Goal: Information Seeking & Learning: Learn about a topic

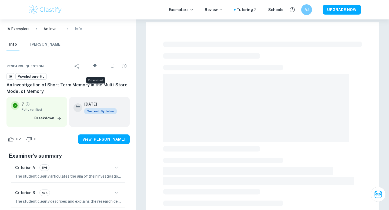
click at [72, 9] on div "Exemplars Review Tutoring Schools AJ UPGRADE NOW" at bounding box center [194, 9] width 345 height 11
click at [42, 9] on img at bounding box center [45, 9] width 34 height 11
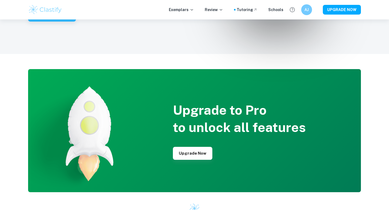
scroll to position [1384, 0]
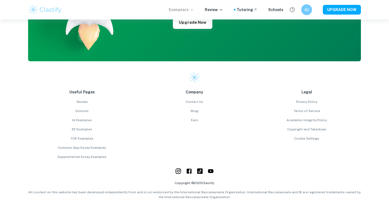
click at [194, 12] on icon at bounding box center [191, 10] width 4 height 4
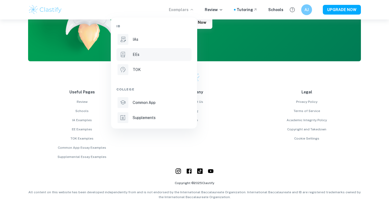
click at [139, 55] on p "EEs" at bounding box center [136, 55] width 7 height 6
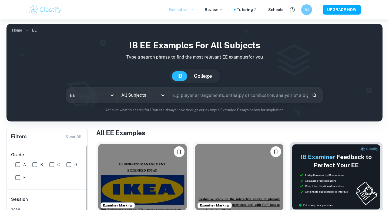
click at [19, 164] on input "A" at bounding box center [17, 164] width 11 height 11
checkbox input "true"
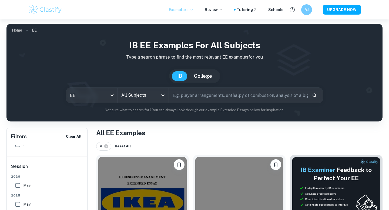
click at [162, 96] on icon "Open" at bounding box center [162, 95] width 3 height 2
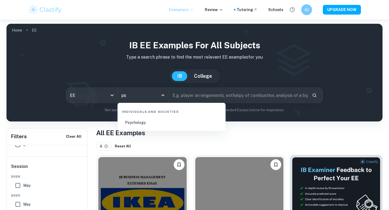
click at [145, 126] on li "Psychology" at bounding box center [172, 122] width 104 height 12
type input "Psychology"
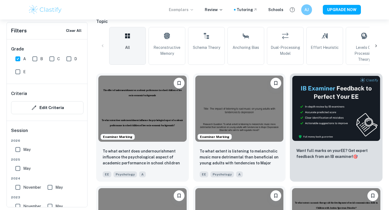
scroll to position [136, 0]
click at [145, 126] on img at bounding box center [142, 109] width 88 height 66
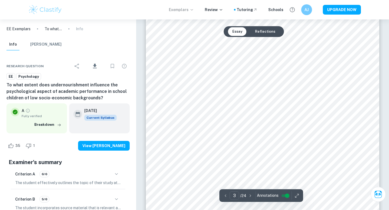
scroll to position [769, 0]
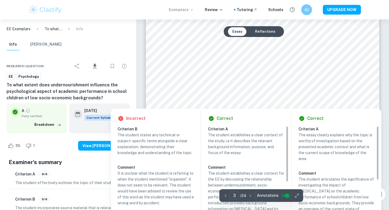
click at [188, 107] on div "Incorrect Criterion B The student states any technical or subject-specific term…" at bounding box center [246, 179] width 270 height 147
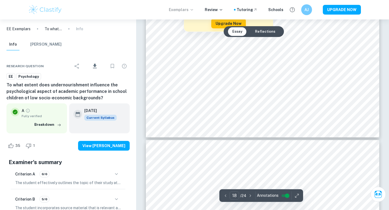
scroll to position [5777, 0]
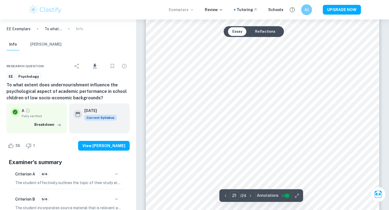
type input "20"
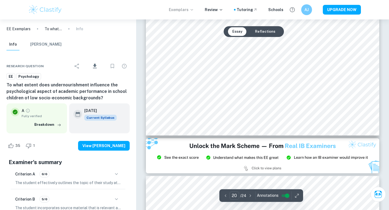
scroll to position [6688, 0]
